Goal: Check status: Check status

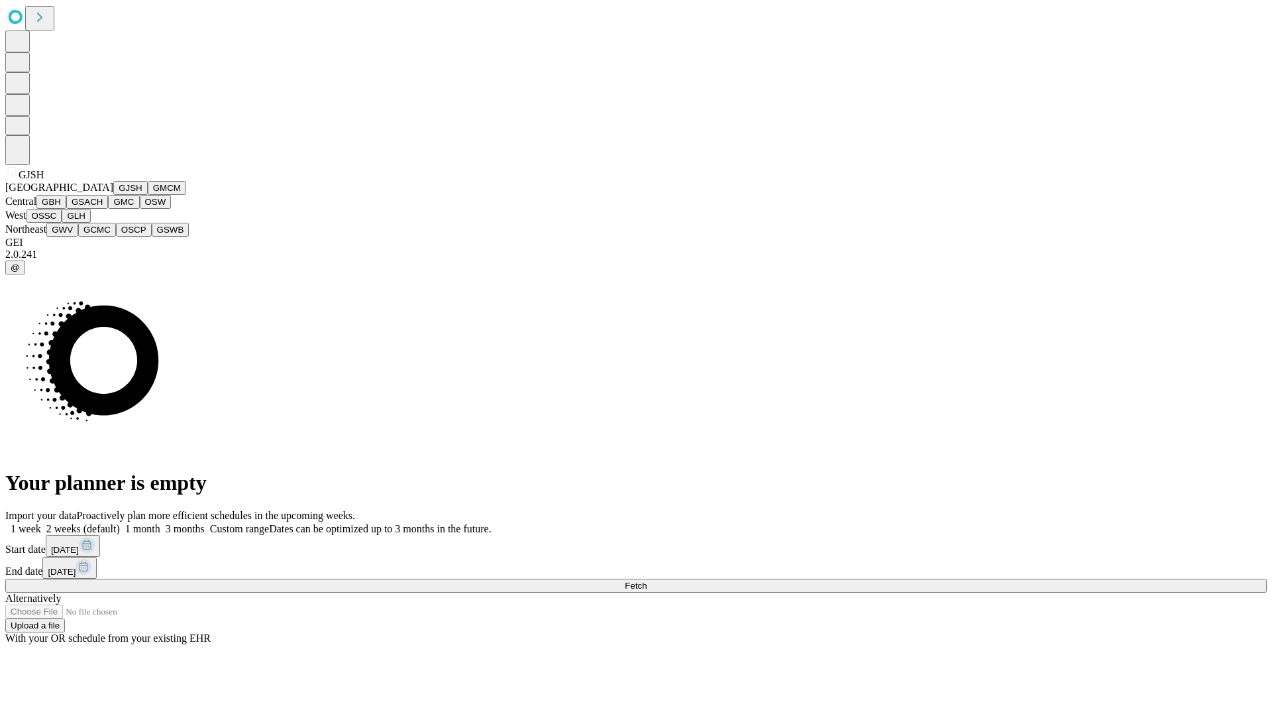
click at [113, 195] on button "GJSH" at bounding box center [130, 188] width 34 height 14
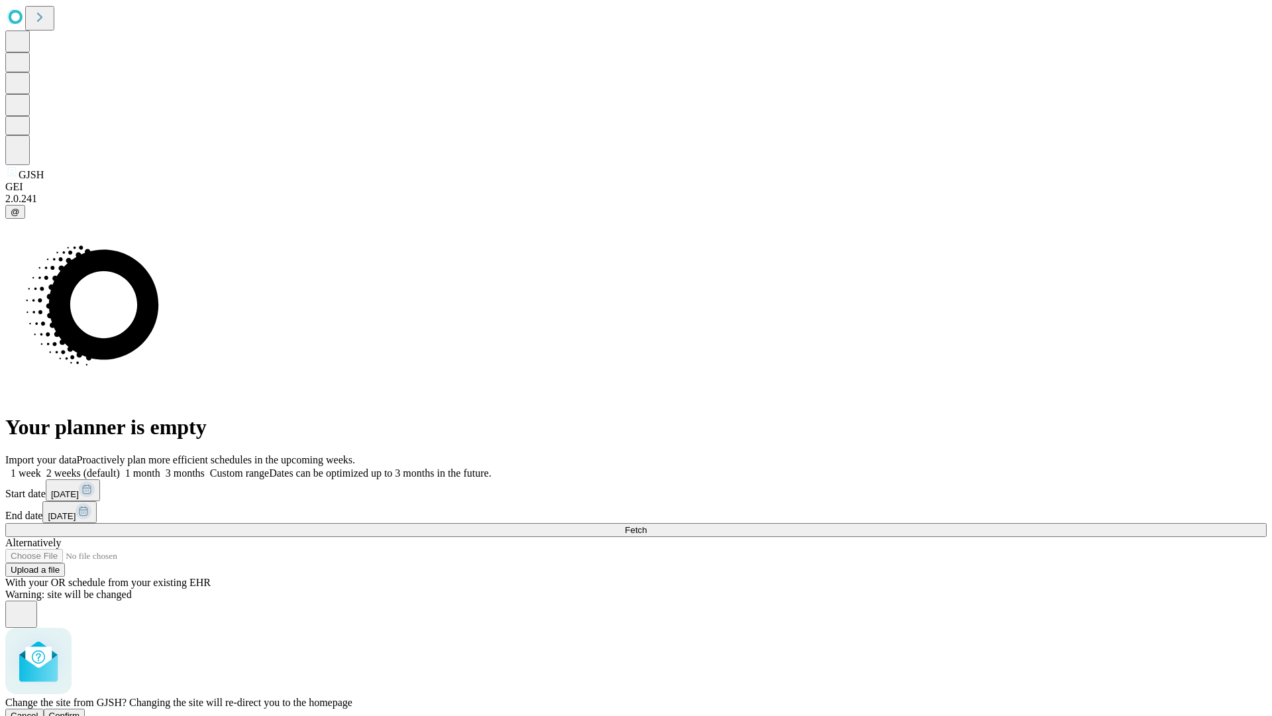
click at [80, 710] on span "Confirm" at bounding box center [64, 715] width 31 height 10
click at [160, 467] on label "1 month" at bounding box center [140, 472] width 40 height 11
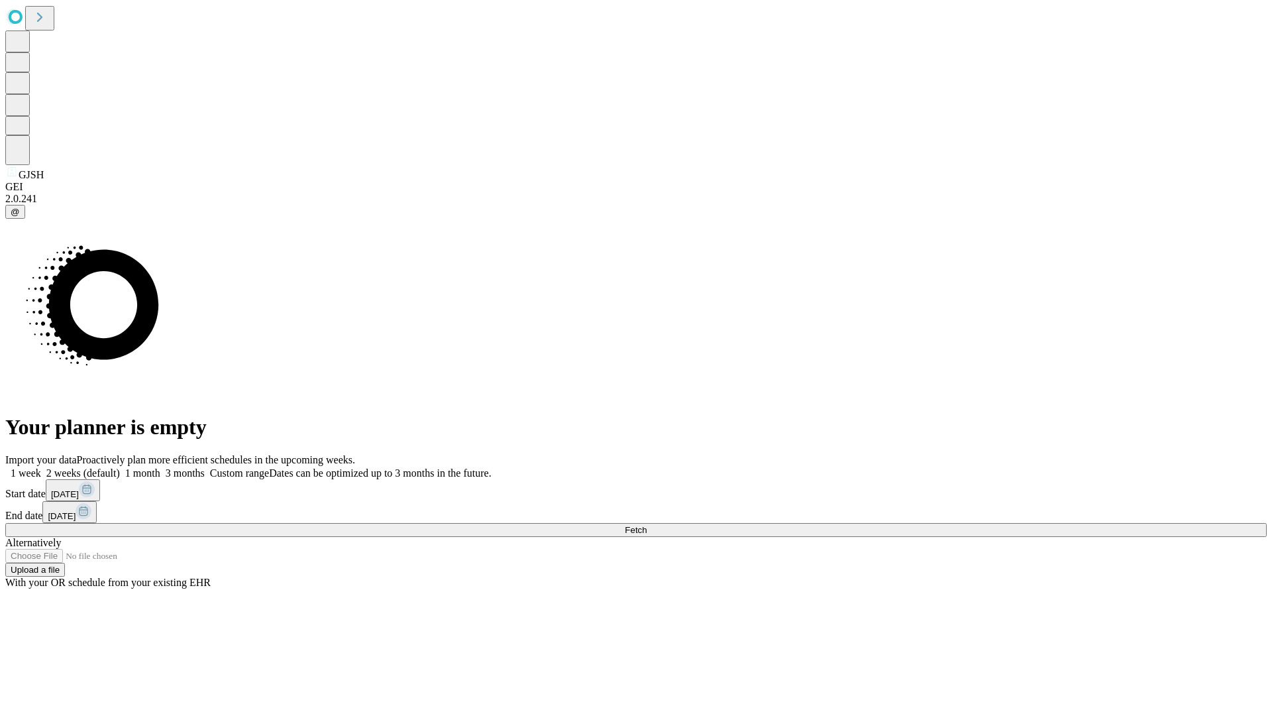
click at [647, 525] on span "Fetch" at bounding box center [636, 530] width 22 height 10
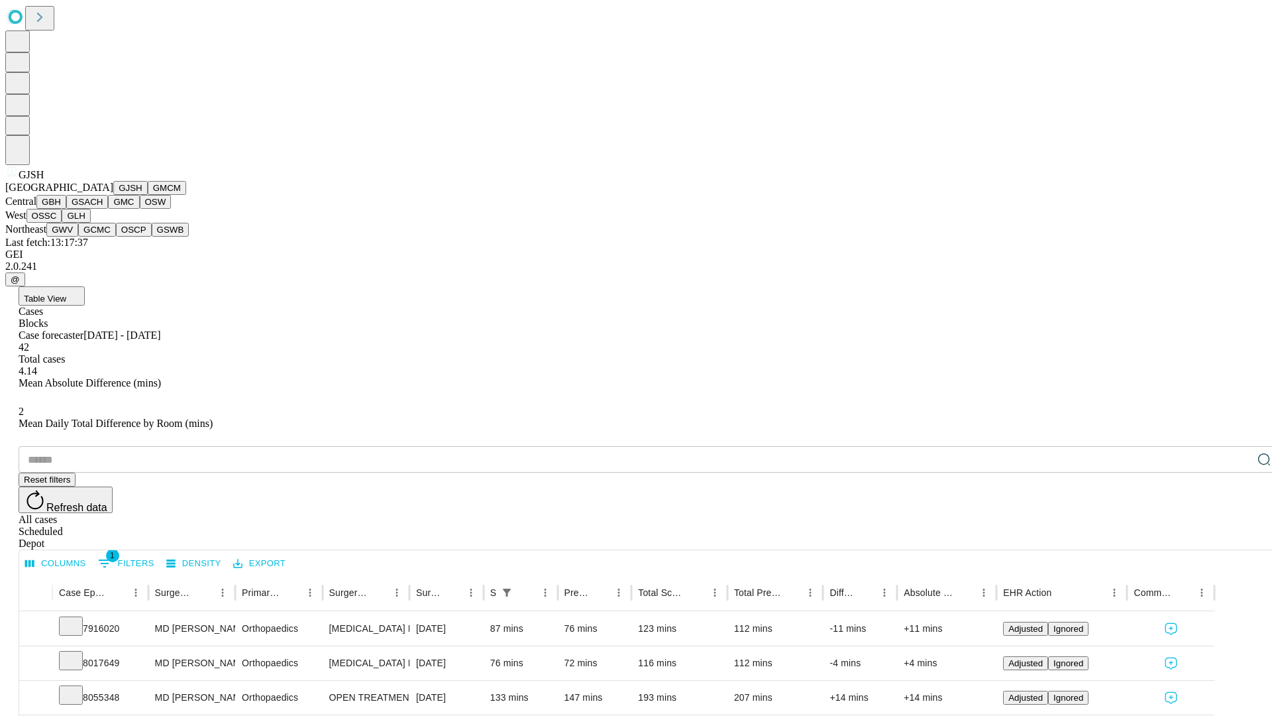
click at [148, 195] on button "GMCM" at bounding box center [167, 188] width 38 height 14
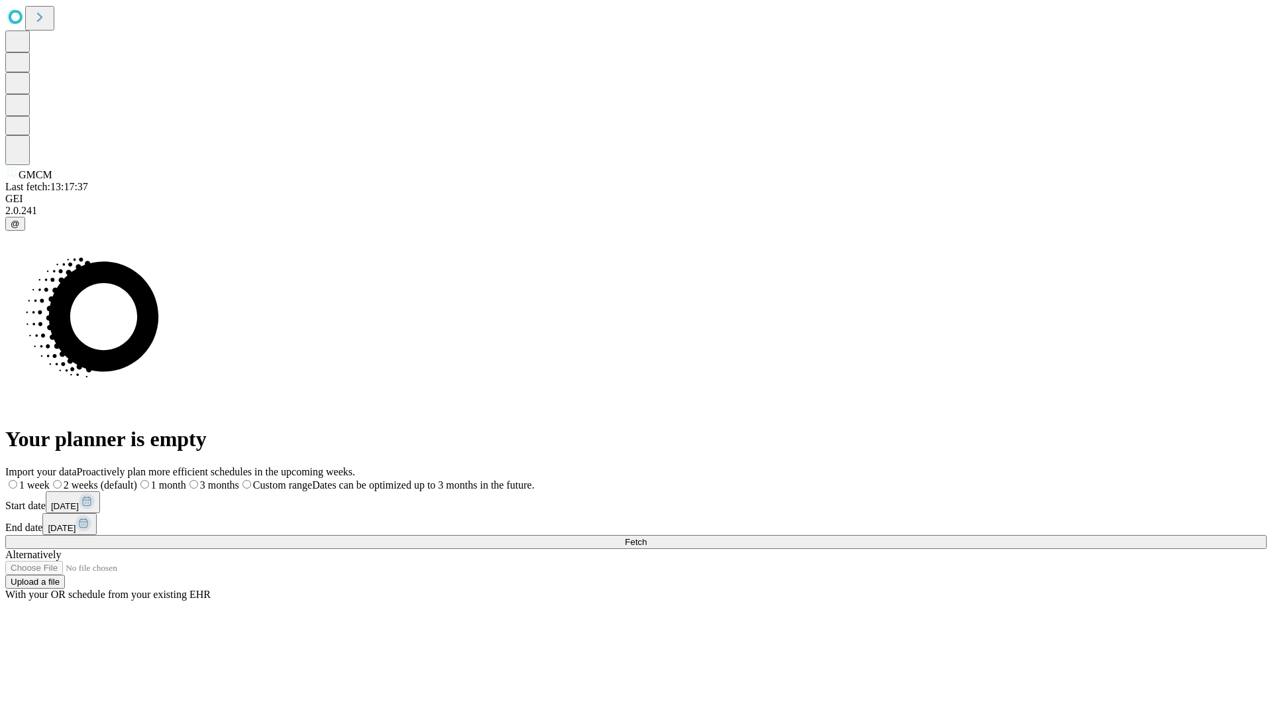
click at [186, 479] on label "1 month" at bounding box center [161, 484] width 49 height 11
click at [647, 537] on span "Fetch" at bounding box center [636, 542] width 22 height 10
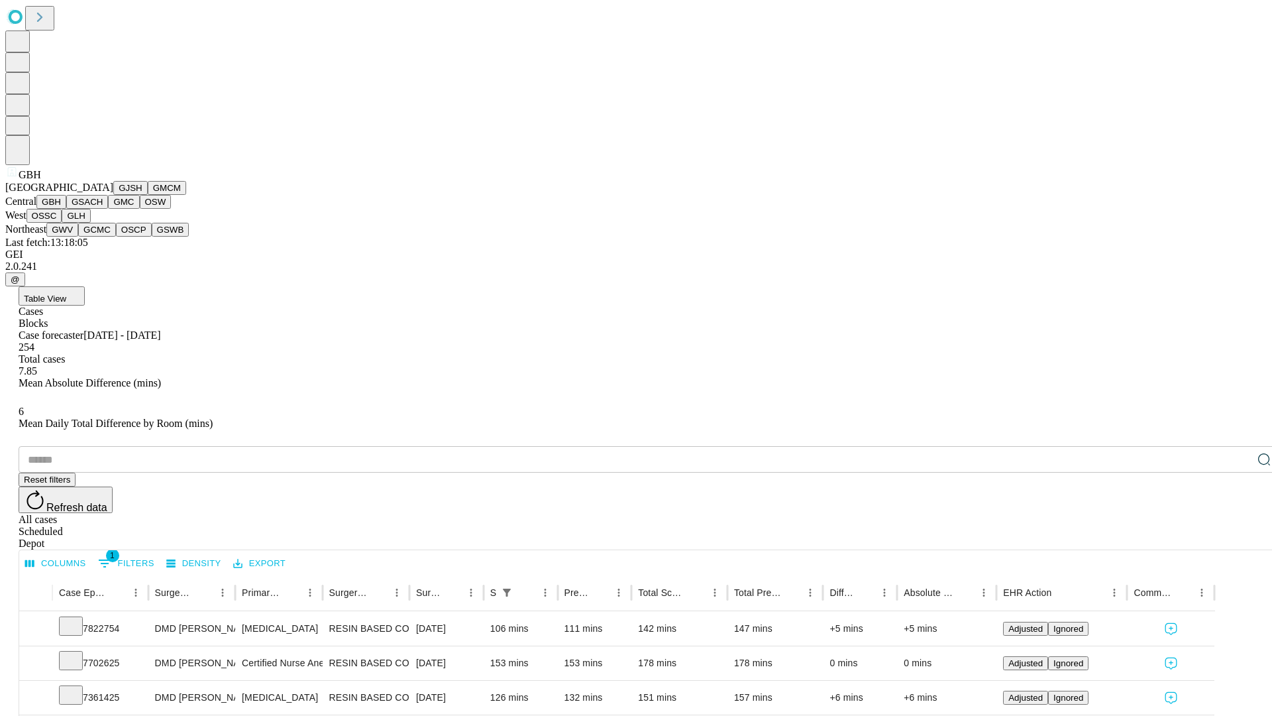
click at [103, 209] on button "GSACH" at bounding box center [87, 202] width 42 height 14
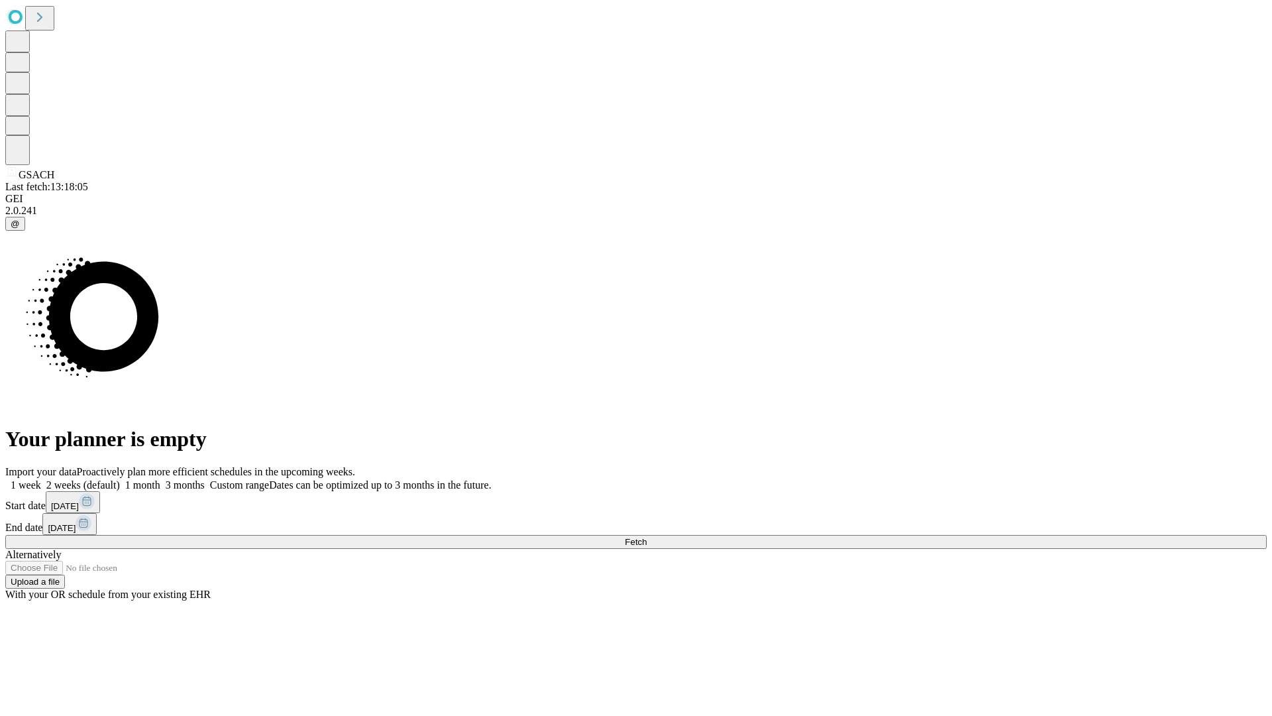
click at [160, 479] on label "1 month" at bounding box center [140, 484] width 40 height 11
click at [647, 537] on span "Fetch" at bounding box center [636, 542] width 22 height 10
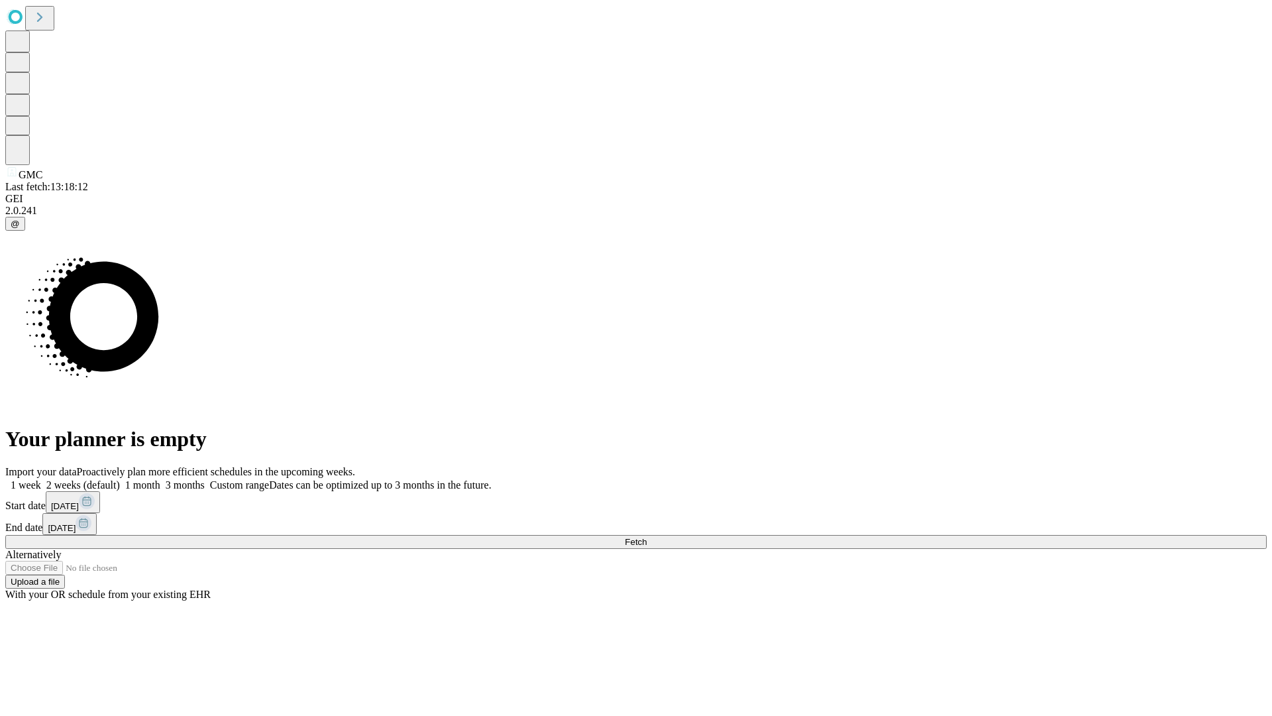
click at [160, 479] on label "1 month" at bounding box center [140, 484] width 40 height 11
click at [647, 537] on span "Fetch" at bounding box center [636, 542] width 22 height 10
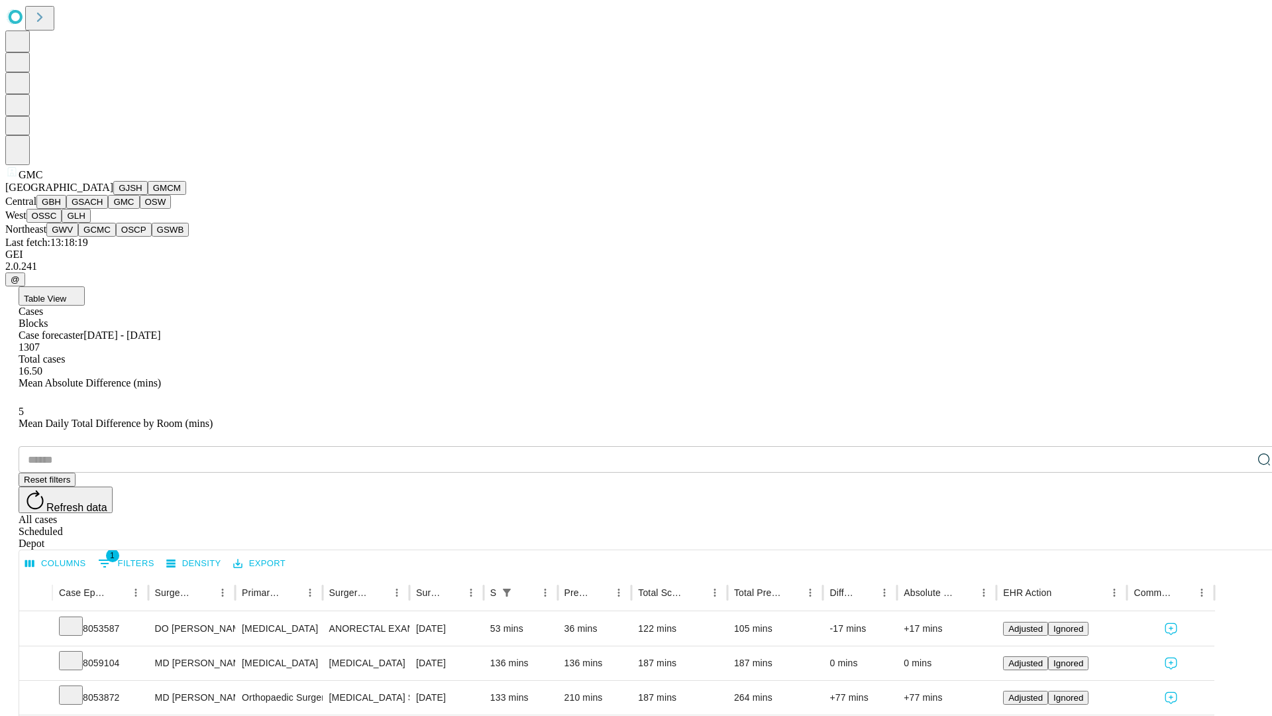
click at [140, 209] on button "OSW" at bounding box center [156, 202] width 32 height 14
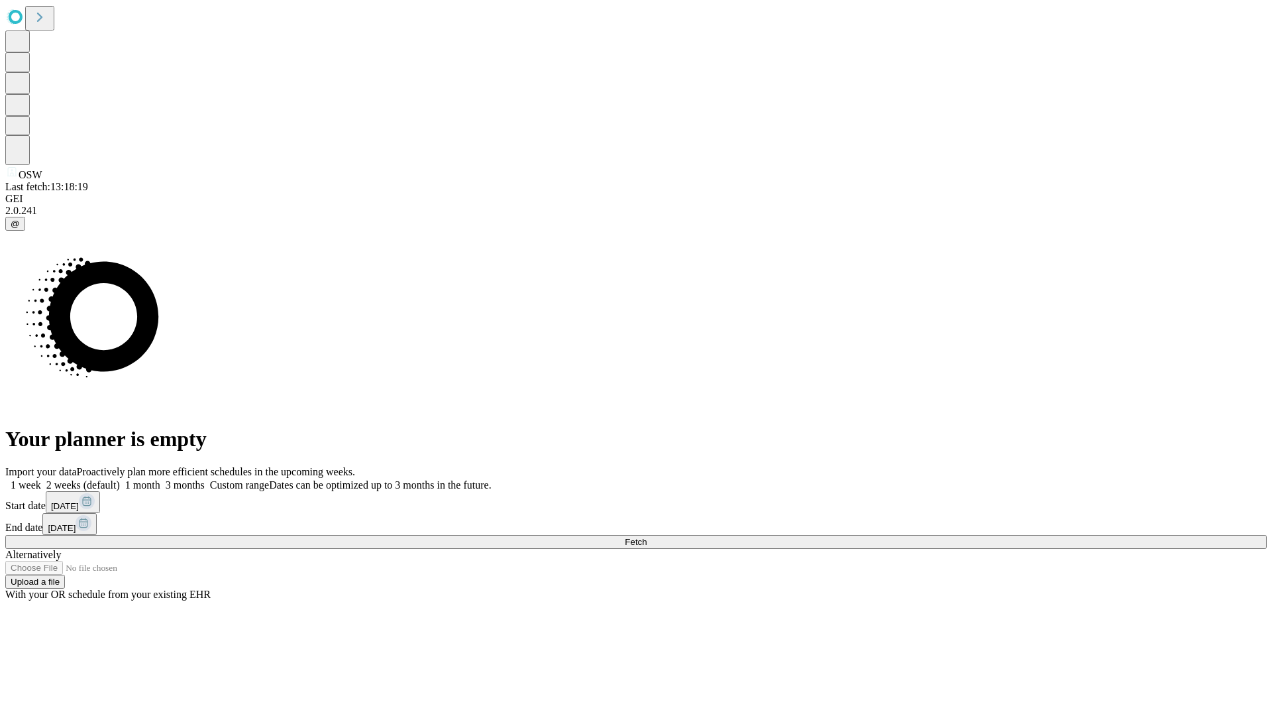
click at [160, 479] on label "1 month" at bounding box center [140, 484] width 40 height 11
click at [647, 537] on span "Fetch" at bounding box center [636, 542] width 22 height 10
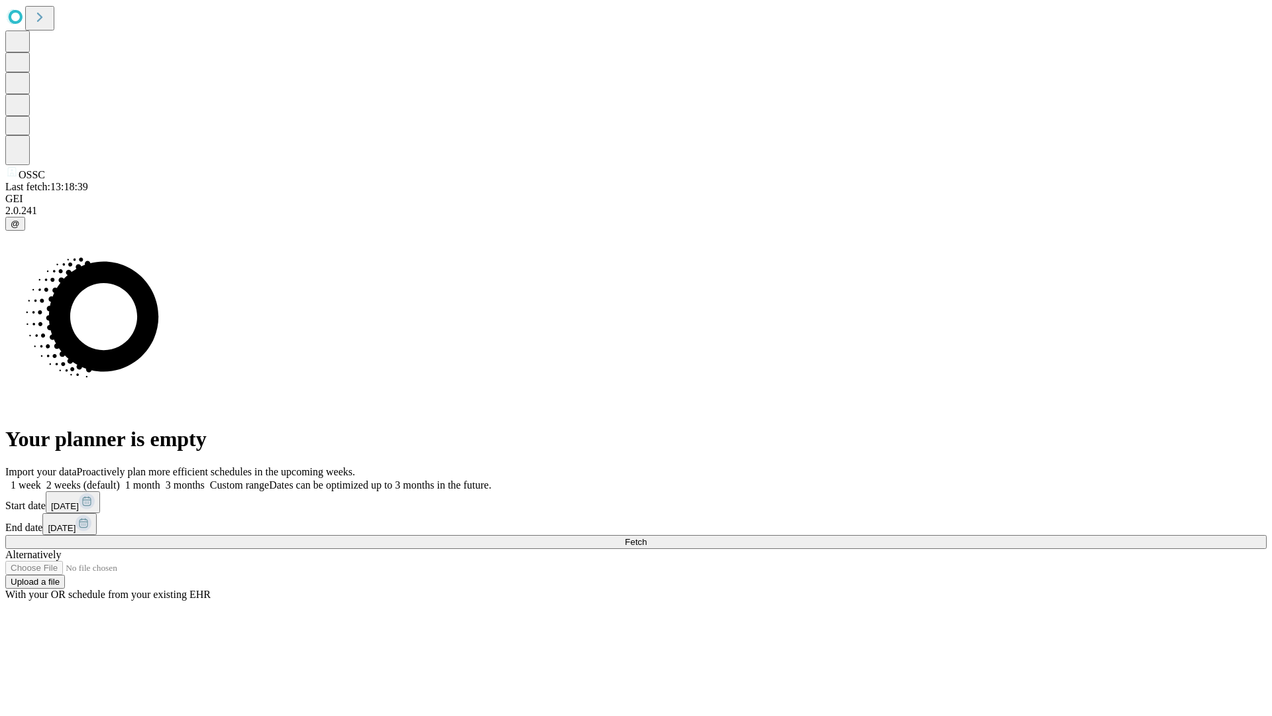
click at [160, 479] on label "1 month" at bounding box center [140, 484] width 40 height 11
click at [647, 537] on span "Fetch" at bounding box center [636, 542] width 22 height 10
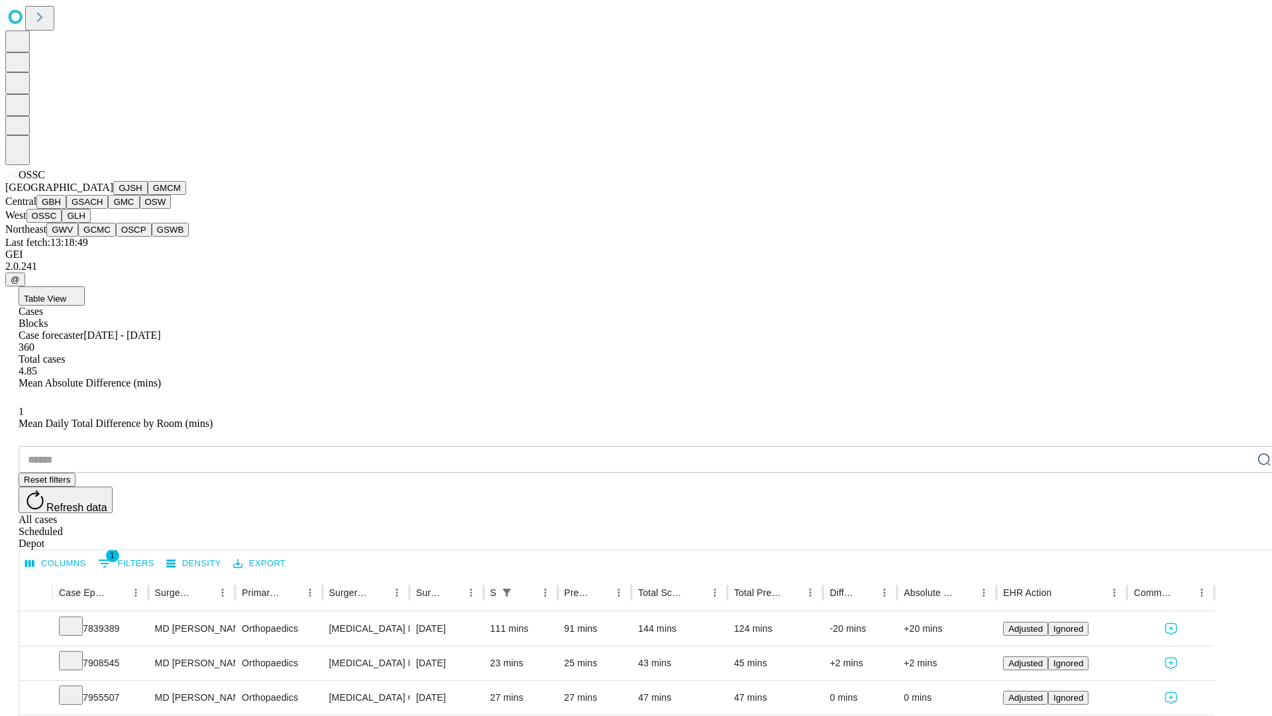
click at [90, 223] on button "GLH" at bounding box center [76, 216] width 28 height 14
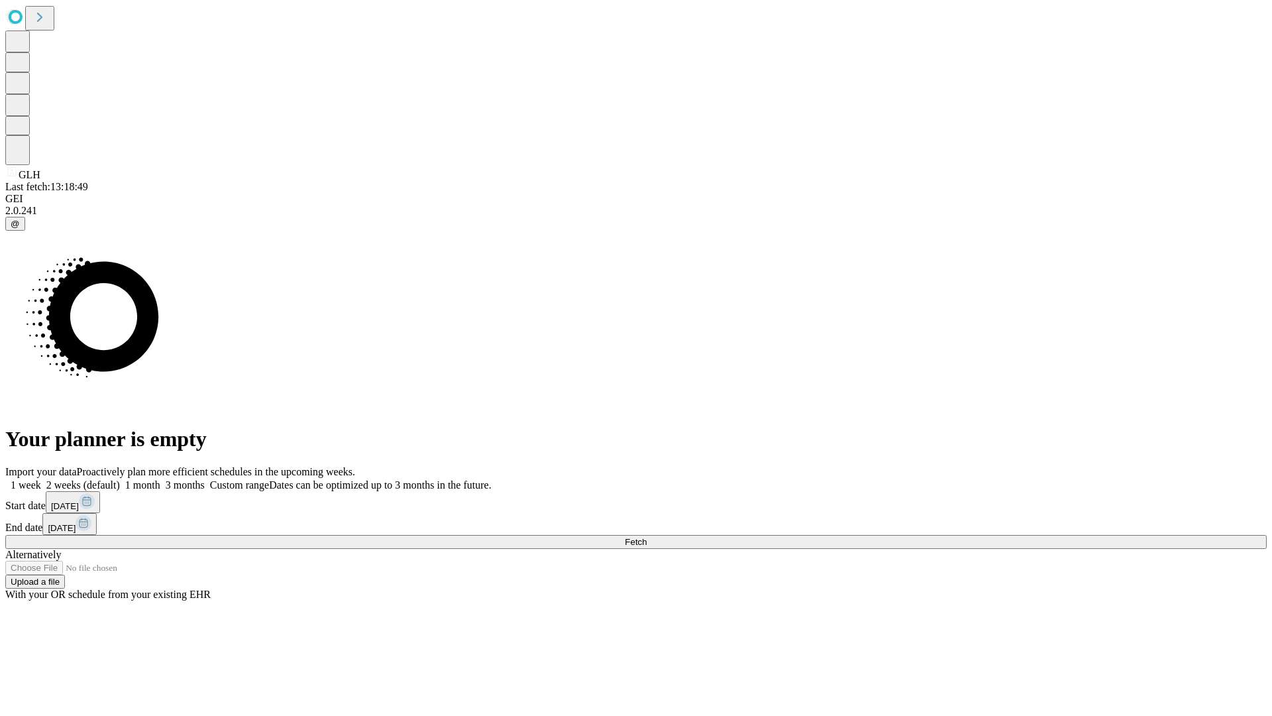
click at [647, 537] on span "Fetch" at bounding box center [636, 542] width 22 height 10
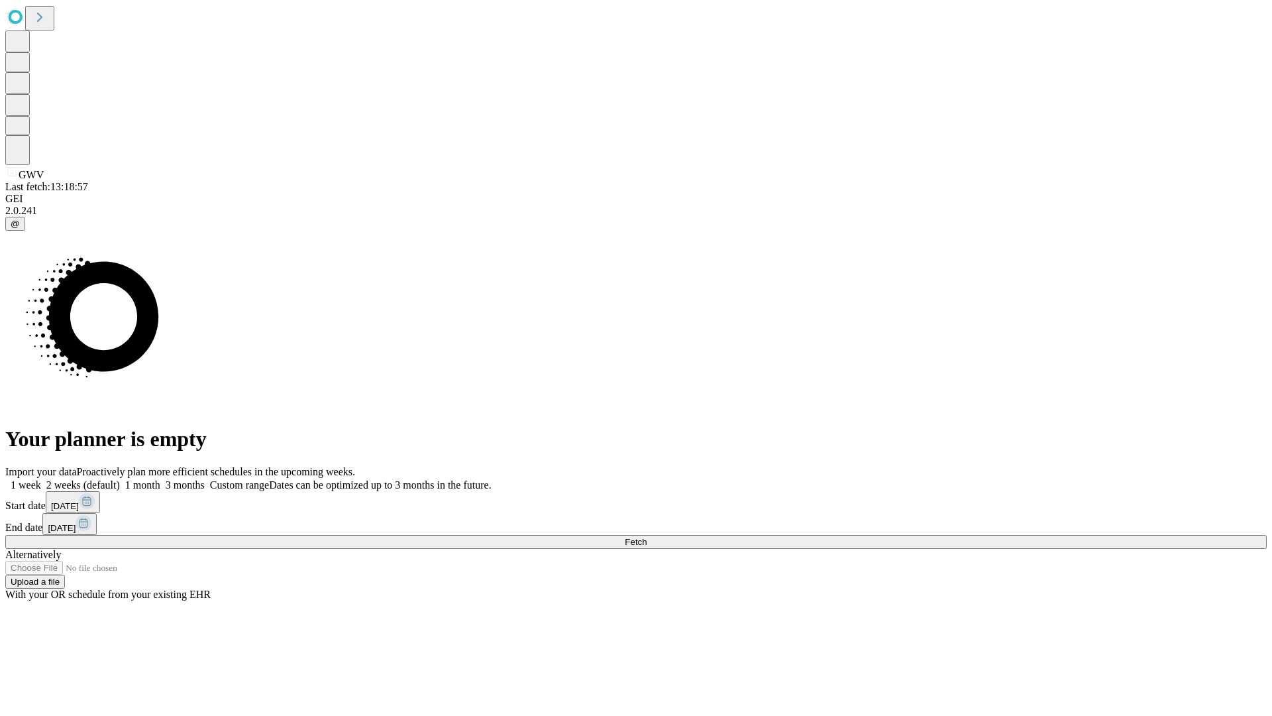
click at [160, 479] on label "1 month" at bounding box center [140, 484] width 40 height 11
click at [647, 537] on span "Fetch" at bounding box center [636, 542] width 22 height 10
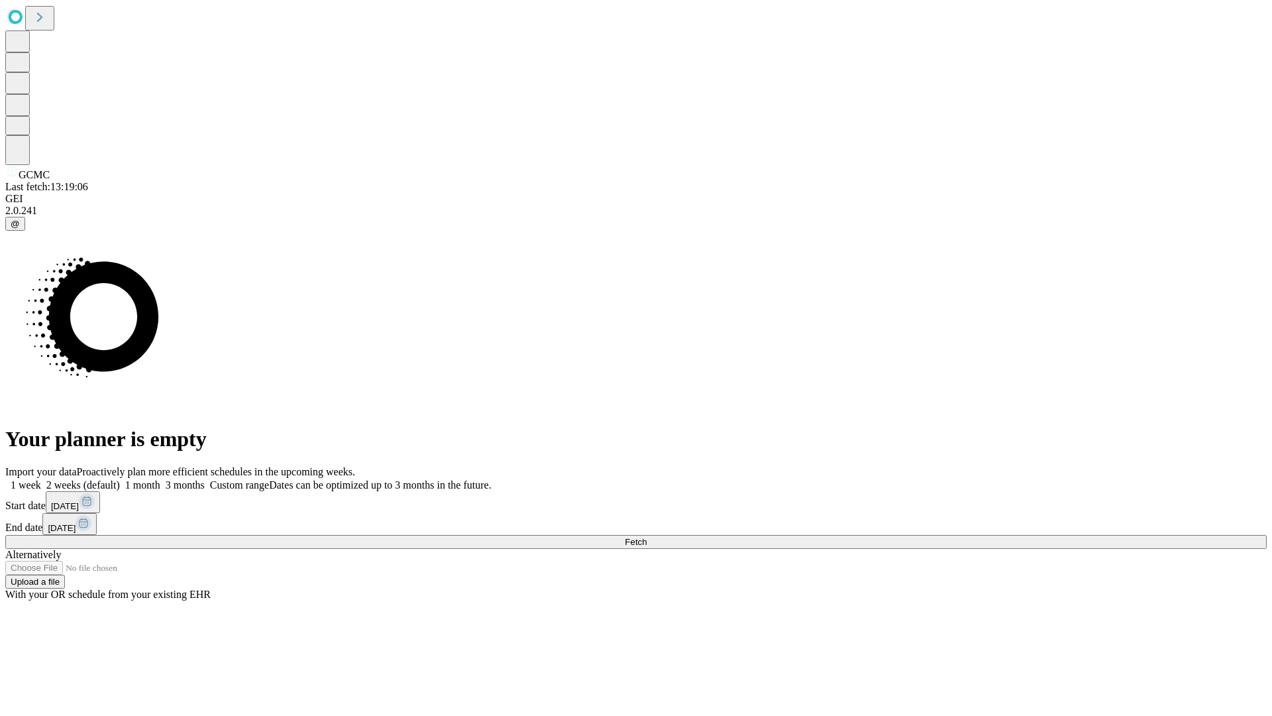
click at [160, 479] on label "1 month" at bounding box center [140, 484] width 40 height 11
click at [647, 537] on span "Fetch" at bounding box center [636, 542] width 22 height 10
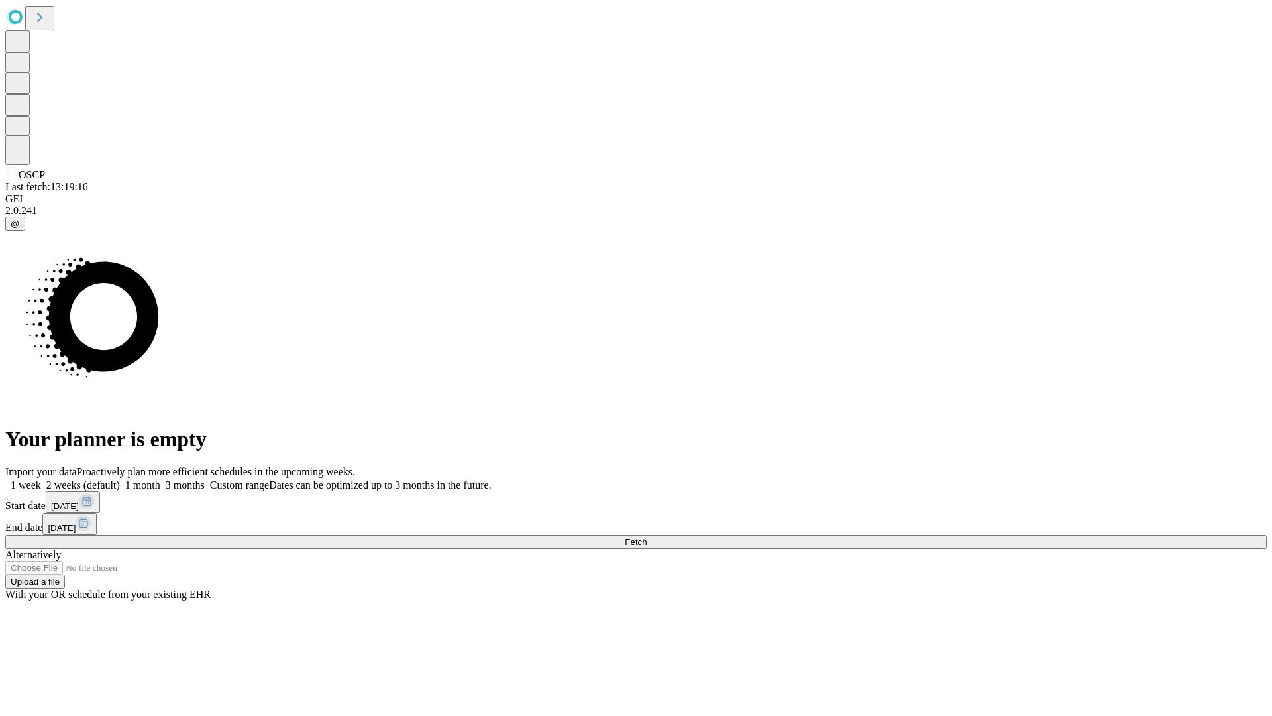
click at [160, 479] on label "1 month" at bounding box center [140, 484] width 40 height 11
click at [647, 537] on span "Fetch" at bounding box center [636, 542] width 22 height 10
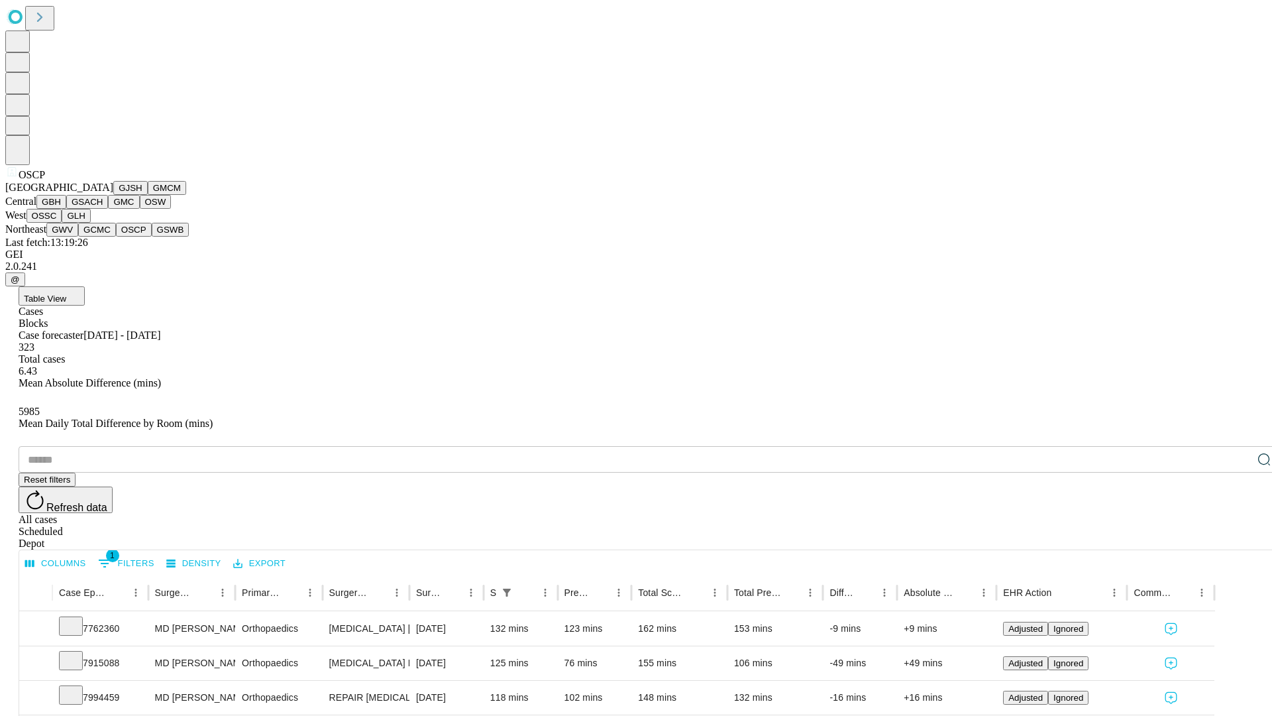
click at [152, 237] on button "GSWB" at bounding box center [171, 230] width 38 height 14
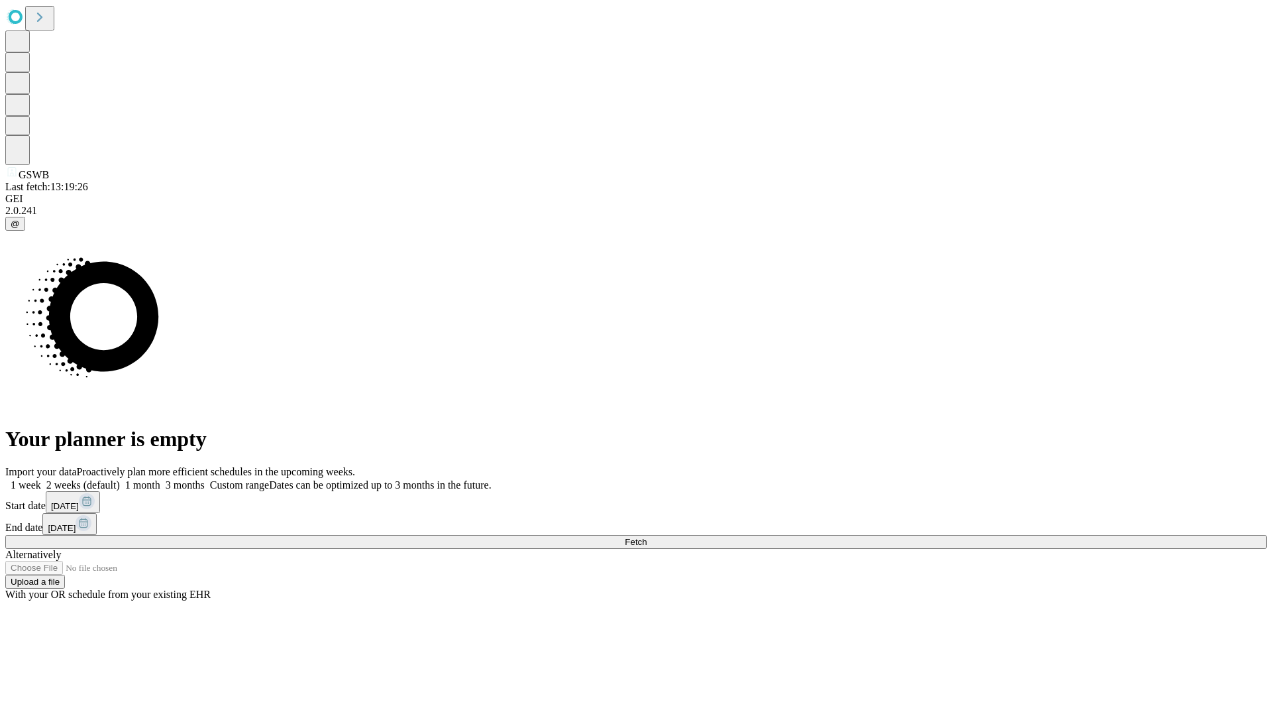
click at [160, 479] on label "1 month" at bounding box center [140, 484] width 40 height 11
click at [647, 537] on span "Fetch" at bounding box center [636, 542] width 22 height 10
